Goal: Task Accomplishment & Management: Manage account settings

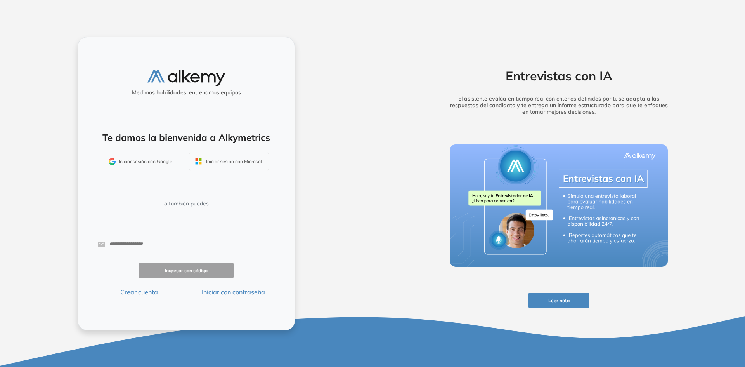
click at [147, 165] on button "Iniciar sesión con Google" at bounding box center [141, 161] width 74 height 18
click at [147, 157] on button "Iniciar sesión con Google" at bounding box center [141, 161] width 74 height 18
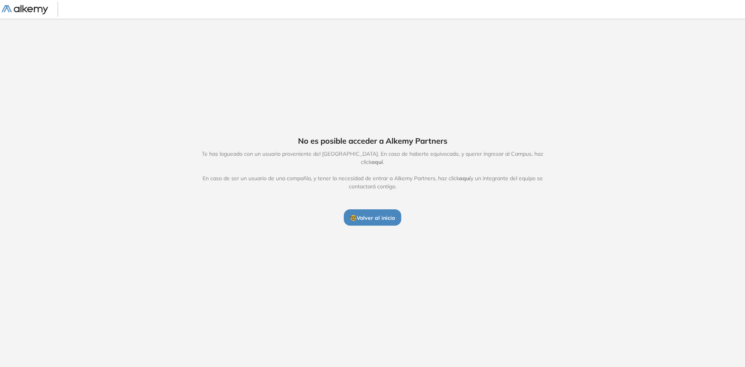
click at [379, 216] on span "🤓 Volver al inicio" at bounding box center [372, 217] width 45 height 7
